Goal: Browse casually

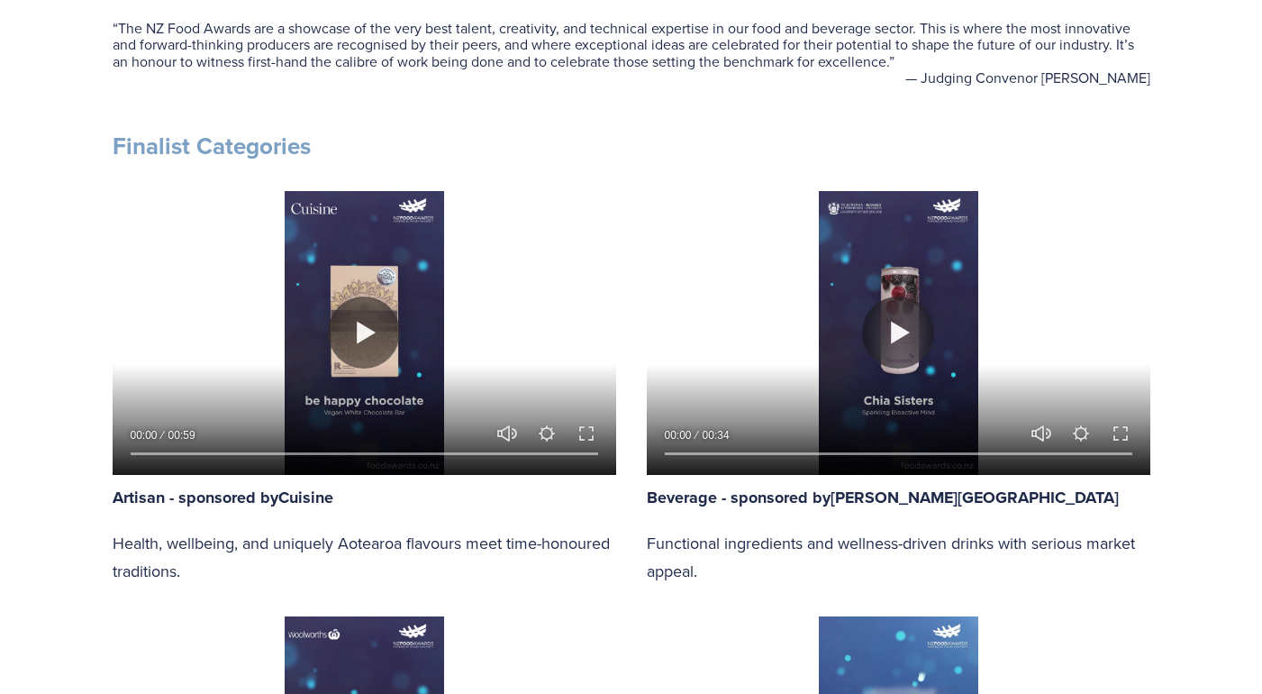
scroll to position [830, 0]
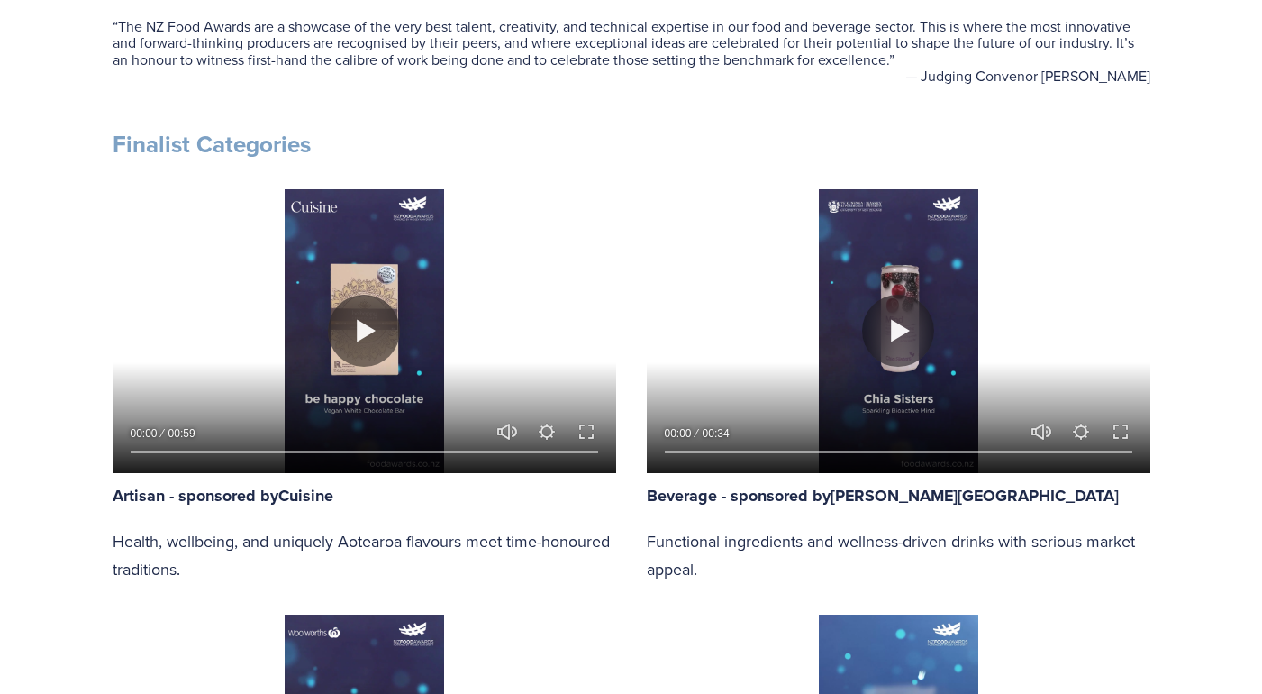
drag, startPoint x: 1039, startPoint y: 75, endPoint x: 1175, endPoint y: 76, distance: 136.0
copy figcaption "[PERSON_NAME]"
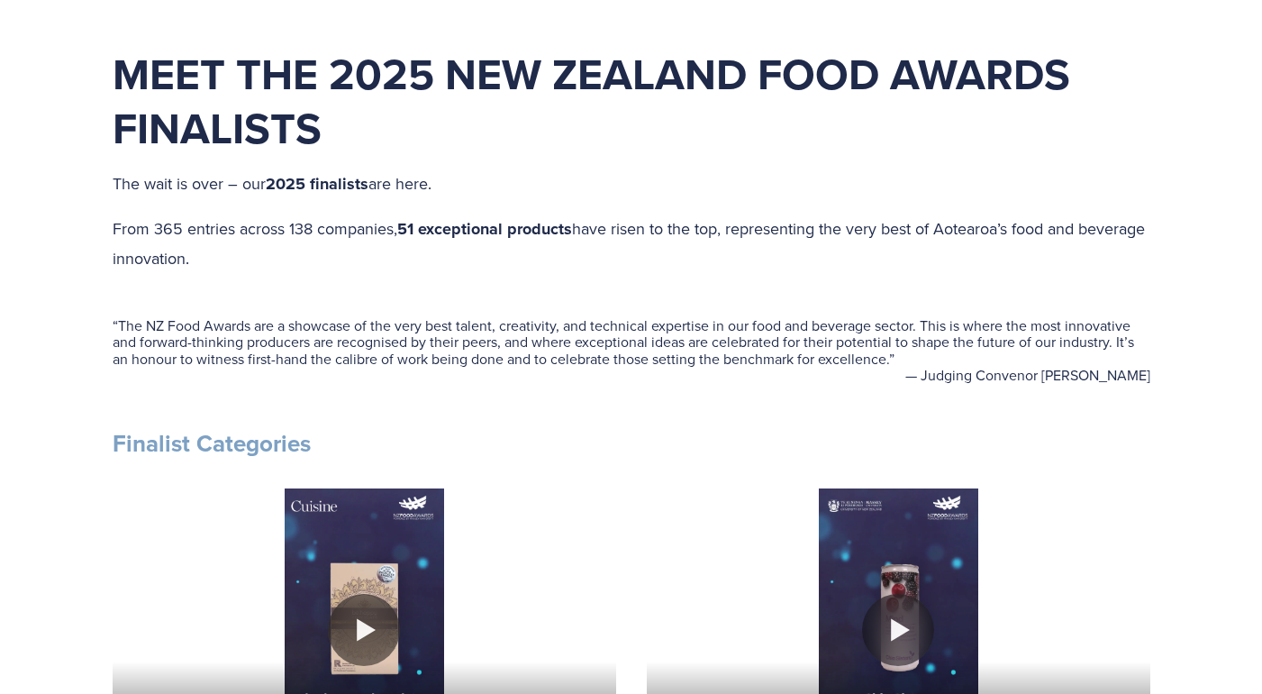
scroll to position [531, 0]
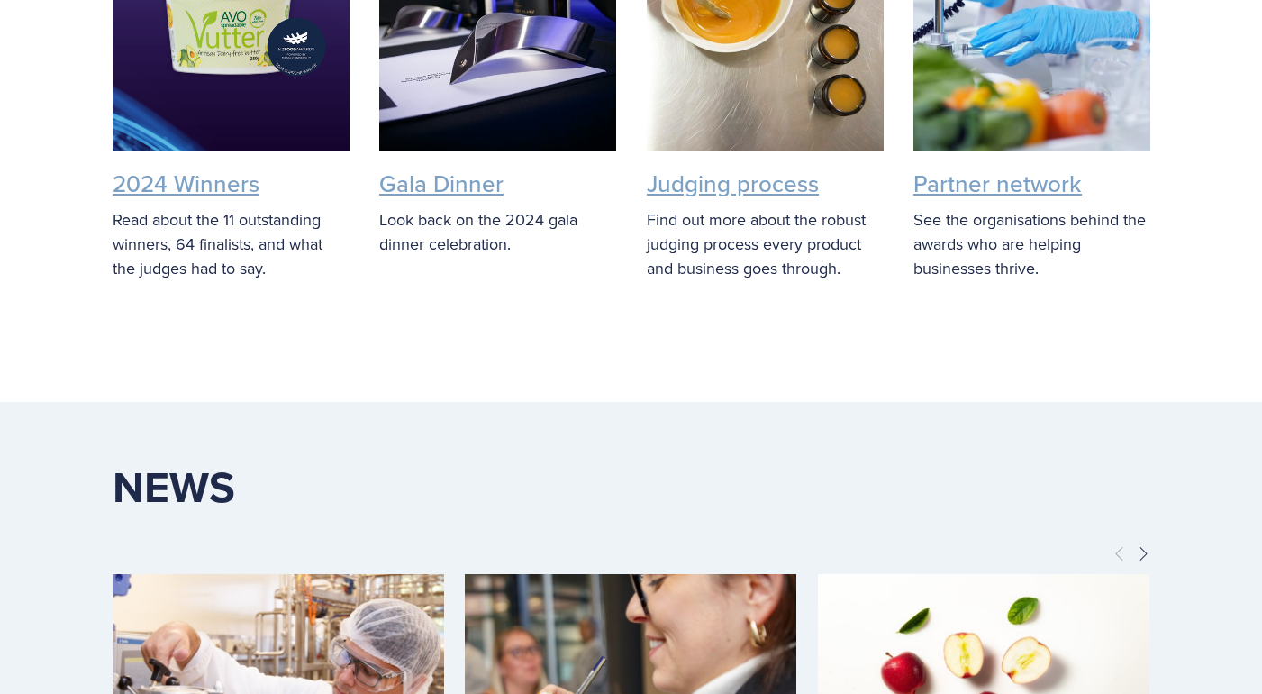
scroll to position [4670, 0]
